Goal: Find specific page/section: Find specific page/section

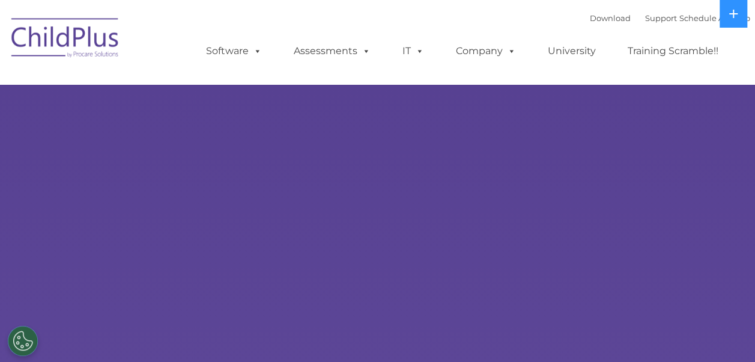
select select "MEDIUM"
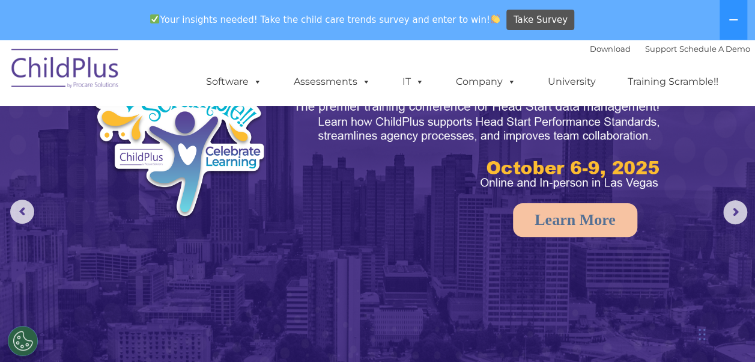
scroll to position [71, 0]
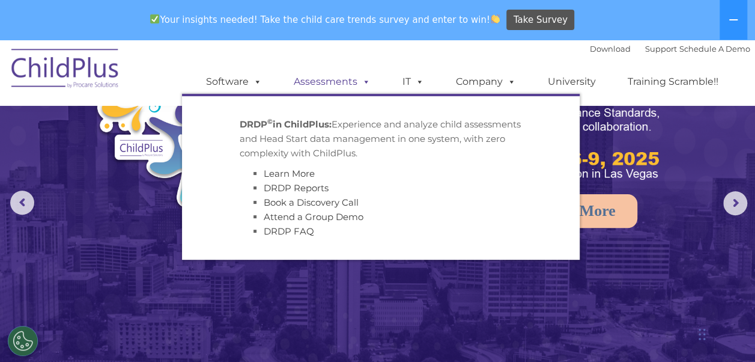
click at [332, 83] on link "Assessments" at bounding box center [332, 82] width 101 height 24
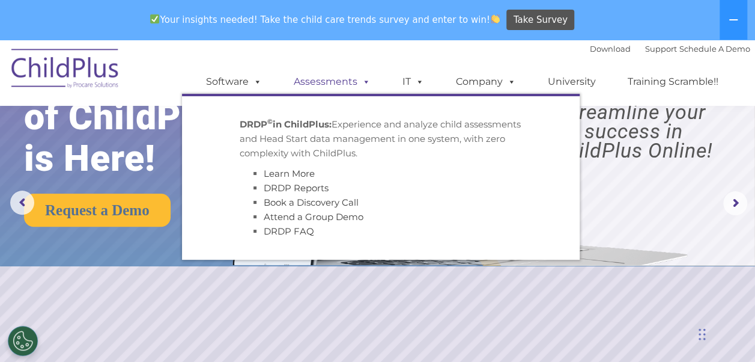
click at [332, 83] on link "Assessments" at bounding box center [332, 82] width 101 height 24
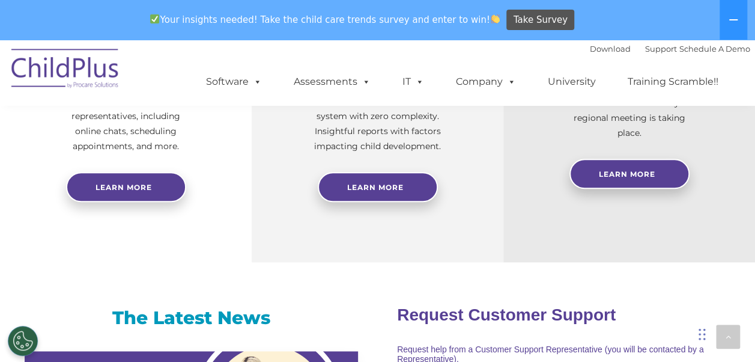
scroll to position [589, 0]
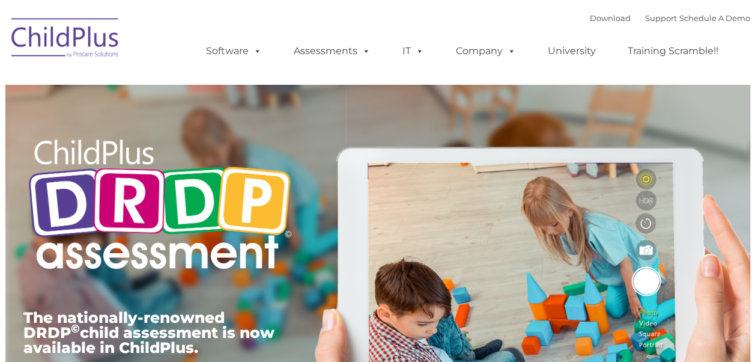
type input ""
